Goal: Transaction & Acquisition: Download file/media

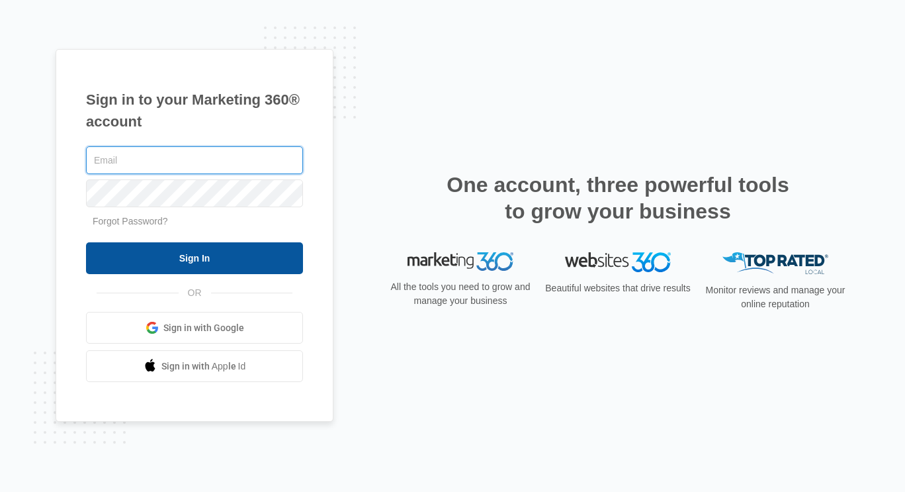
type input "Mallori@STRETCHU.COM"
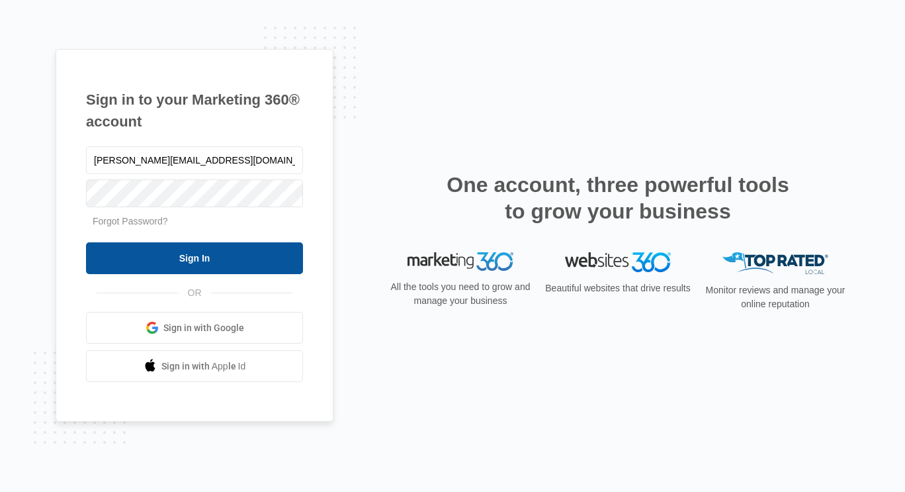
click at [209, 253] on input "Sign In" at bounding box center [194, 258] width 217 height 32
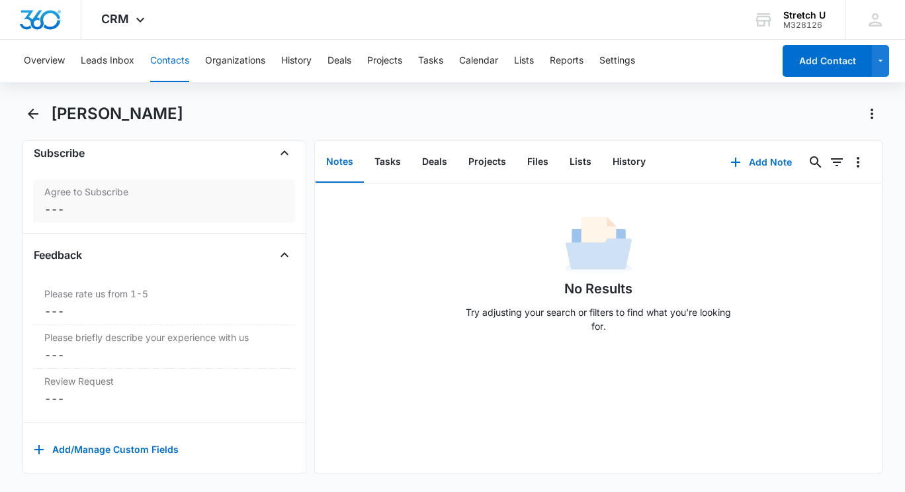
scroll to position [1383, 0]
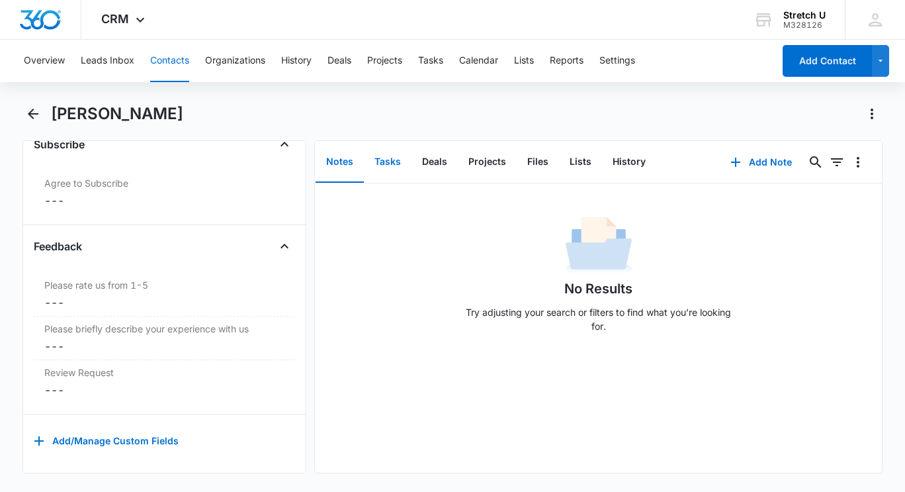
click at [396, 164] on button "Tasks" at bounding box center [388, 162] width 48 height 41
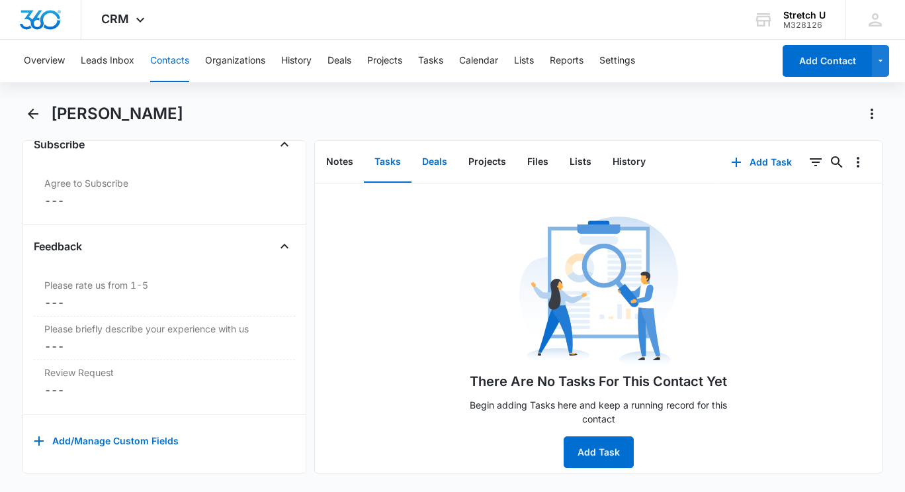
click at [442, 173] on button "Deals" at bounding box center [435, 162] width 46 height 41
click at [492, 168] on button "Projects" at bounding box center [487, 162] width 59 height 41
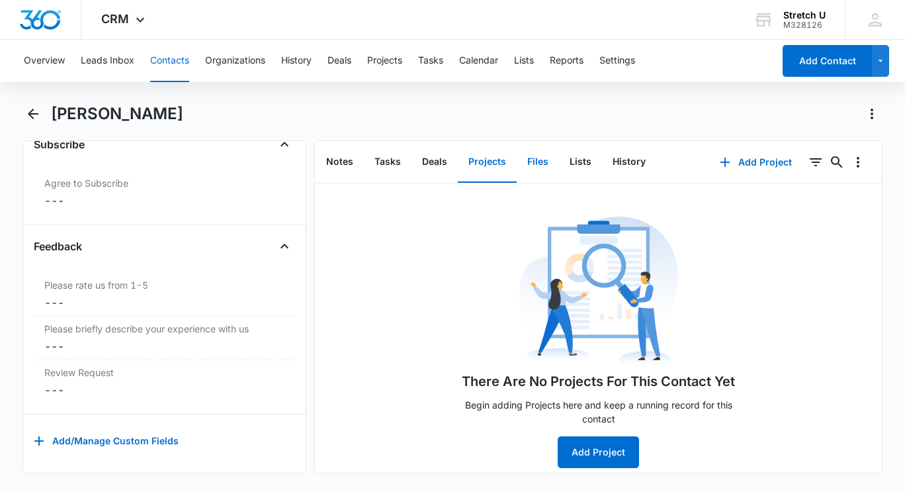
click at [530, 165] on button "Files" at bounding box center [538, 162] width 42 height 41
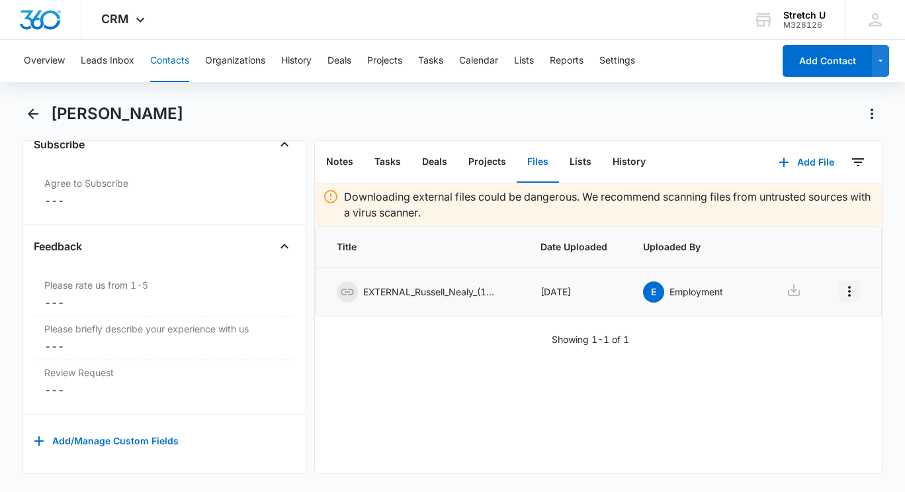
click at [842, 295] on icon "Overflow Menu" at bounding box center [850, 291] width 16 height 16
click at [643, 416] on div "Downloading external files could be dangerous. We recommend scanning files from…" at bounding box center [598, 327] width 567 height 289
click at [381, 294] on p "EXTERNAL_Russell_Nealy_(1)-.pdf" at bounding box center [429, 292] width 132 height 14
click at [352, 289] on icon at bounding box center [347, 292] width 13 height 7
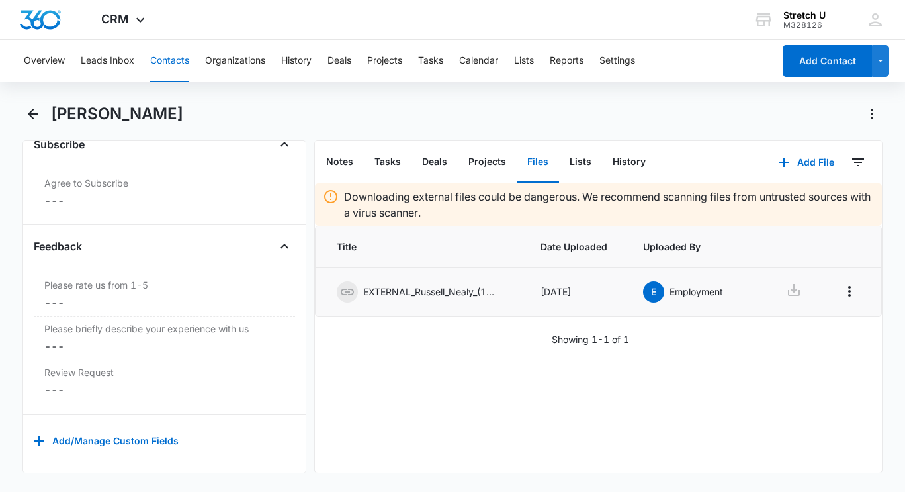
click at [686, 290] on p "Employment" at bounding box center [697, 292] width 54 height 14
click at [350, 293] on icon at bounding box center [348, 292] width 16 height 16
click at [348, 293] on icon at bounding box center [348, 292] width 16 height 16
click at [560, 283] on td "[DATE]" at bounding box center [576, 291] width 103 height 49
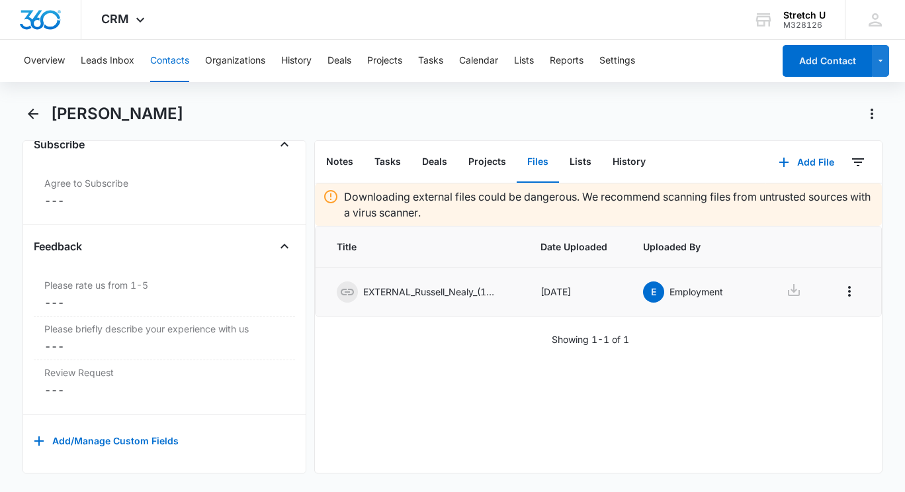
click at [473, 294] on p "EXTERNAL_Russell_Nealy_(1)-.pdf" at bounding box center [429, 292] width 132 height 14
click at [347, 296] on icon at bounding box center [348, 292] width 16 height 16
click at [383, 412] on div "Downloading external files could be dangerous. We recommend scanning files from…" at bounding box center [598, 327] width 567 height 289
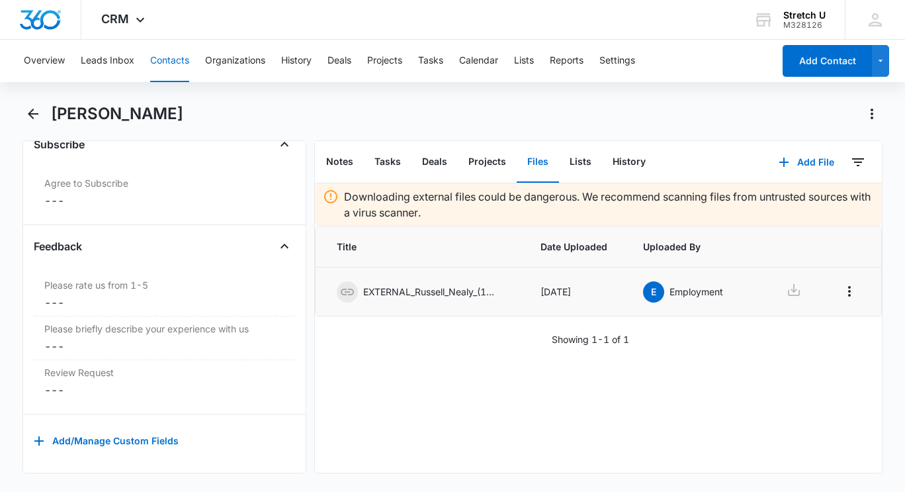
click at [696, 298] on p "Employment" at bounding box center [697, 292] width 54 height 14
click at [349, 290] on icon at bounding box center [348, 292] width 16 height 16
click at [786, 289] on icon at bounding box center [794, 290] width 16 height 16
